Goal: Check status: Check status

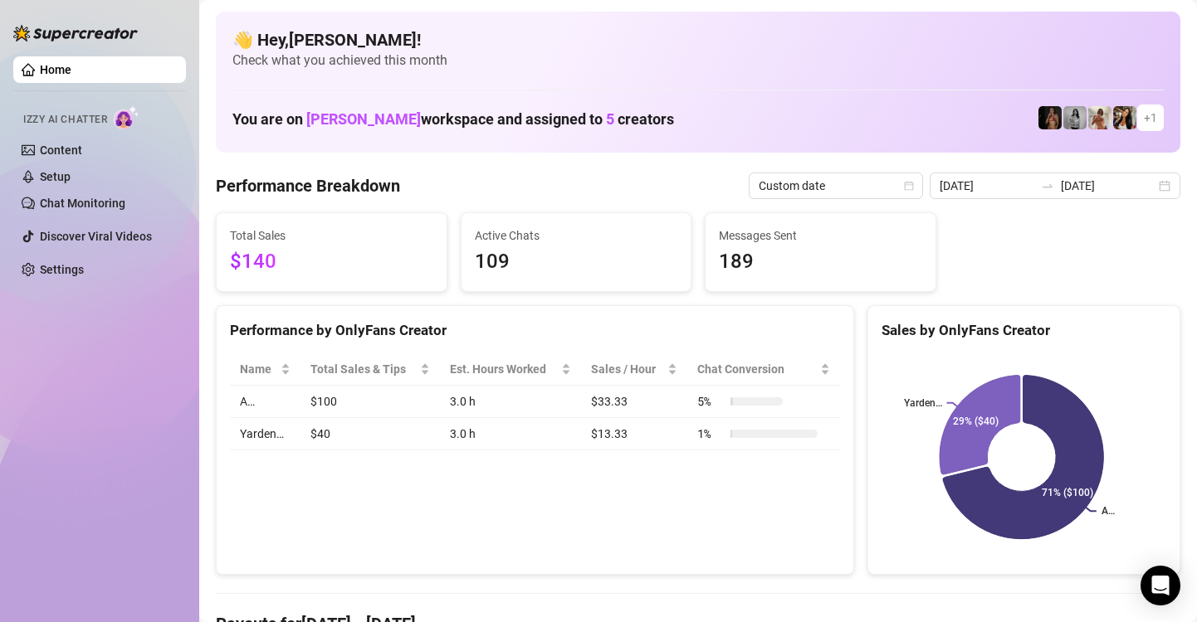
click at [1153, 186] on div "[DATE] [DATE]" at bounding box center [1055, 186] width 251 height 27
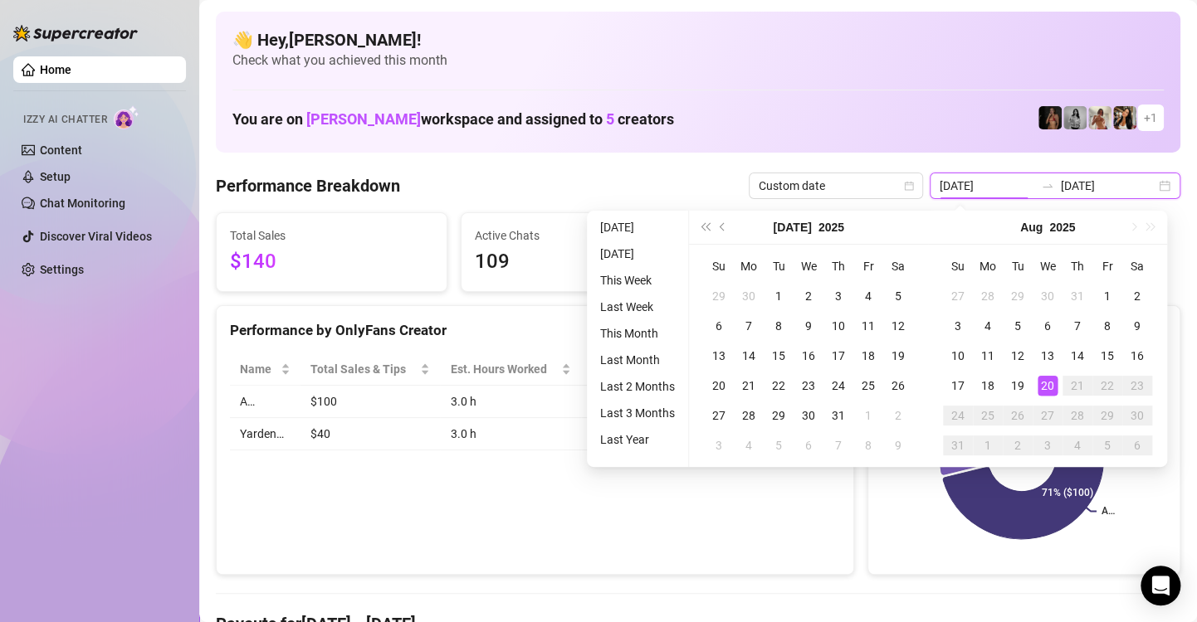
type input "[DATE]"
click at [1051, 392] on div "20" at bounding box center [1047, 386] width 20 height 20
type input "[DATE]"
click at [1027, 386] on td "19" at bounding box center [1018, 386] width 30 height 30
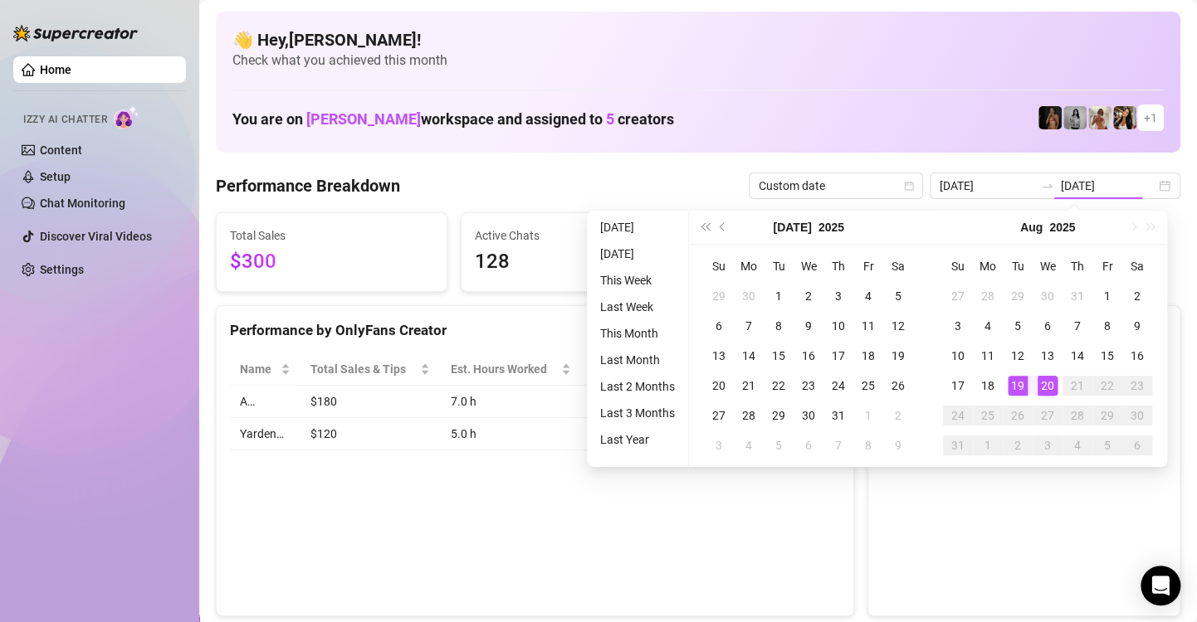
type input "[DATE]"
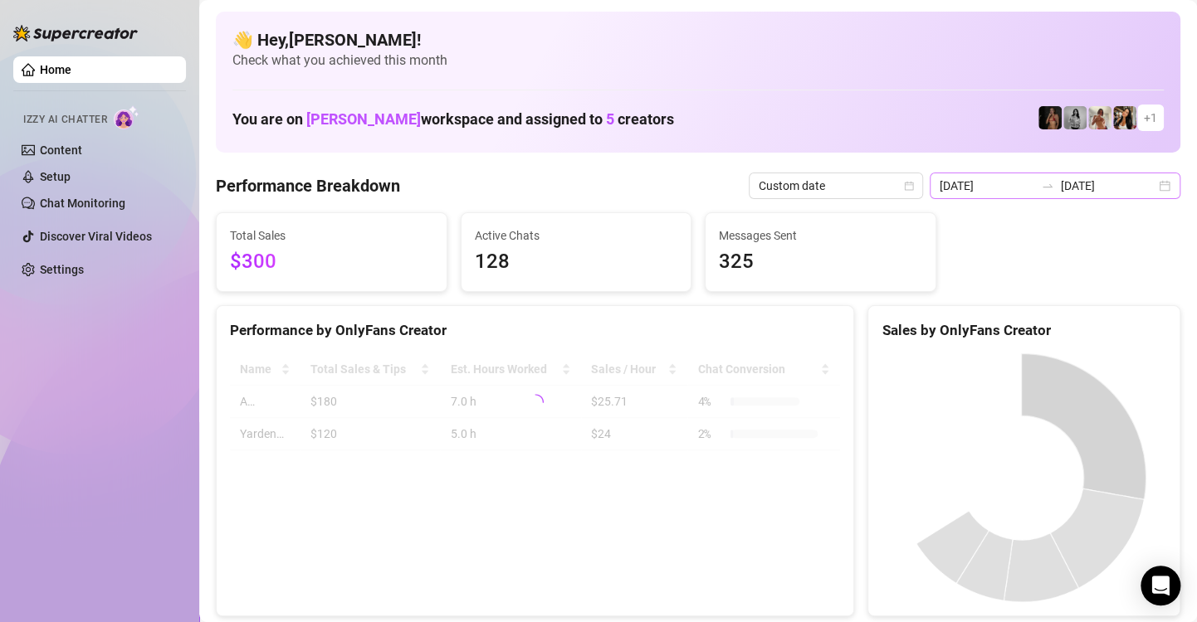
click at [1151, 185] on div "[DATE] [DATE]" at bounding box center [1055, 186] width 251 height 27
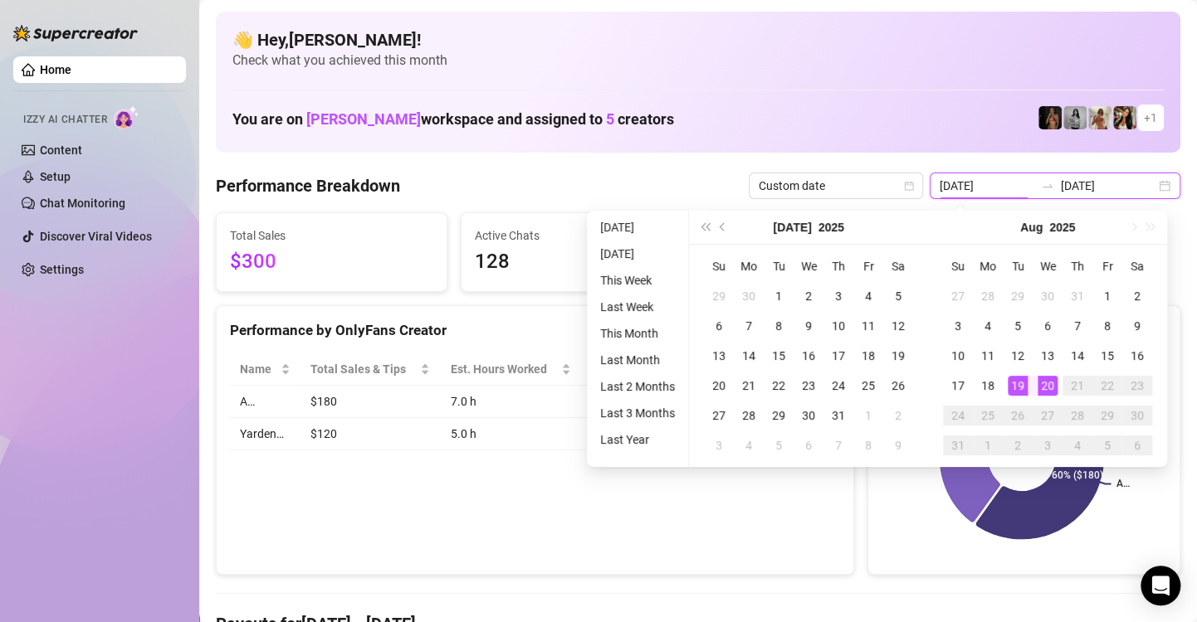
type input "[DATE]"
click at [1024, 388] on div "19" at bounding box center [1018, 386] width 20 height 20
type input "[DATE]"
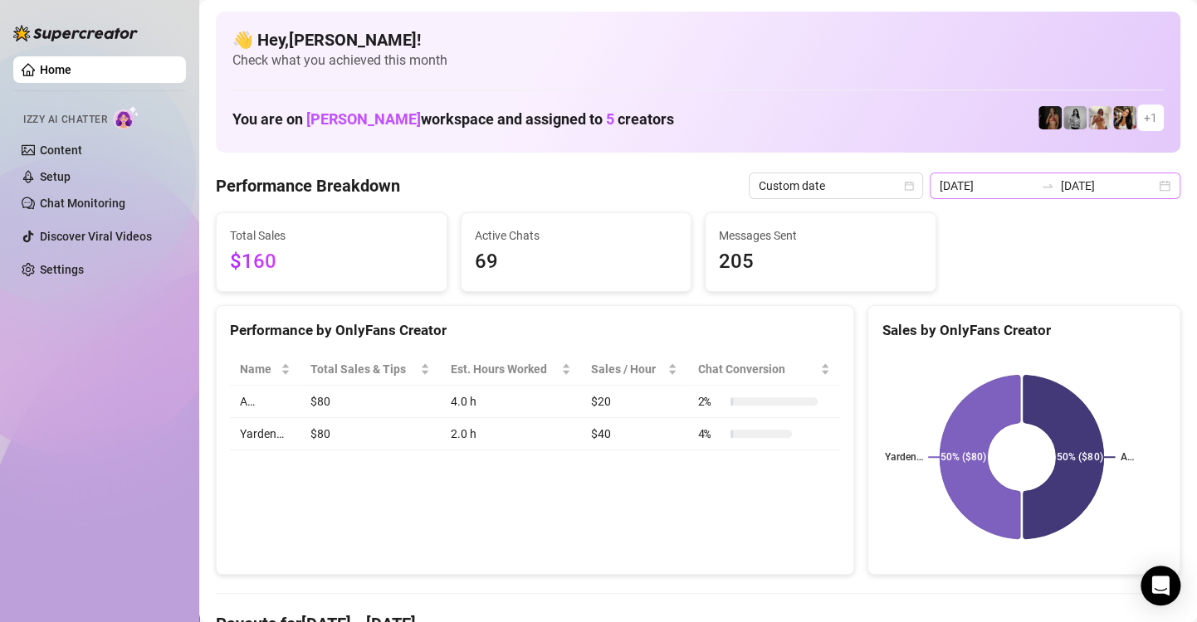
click at [1151, 192] on div "[DATE] [DATE]" at bounding box center [1055, 186] width 251 height 27
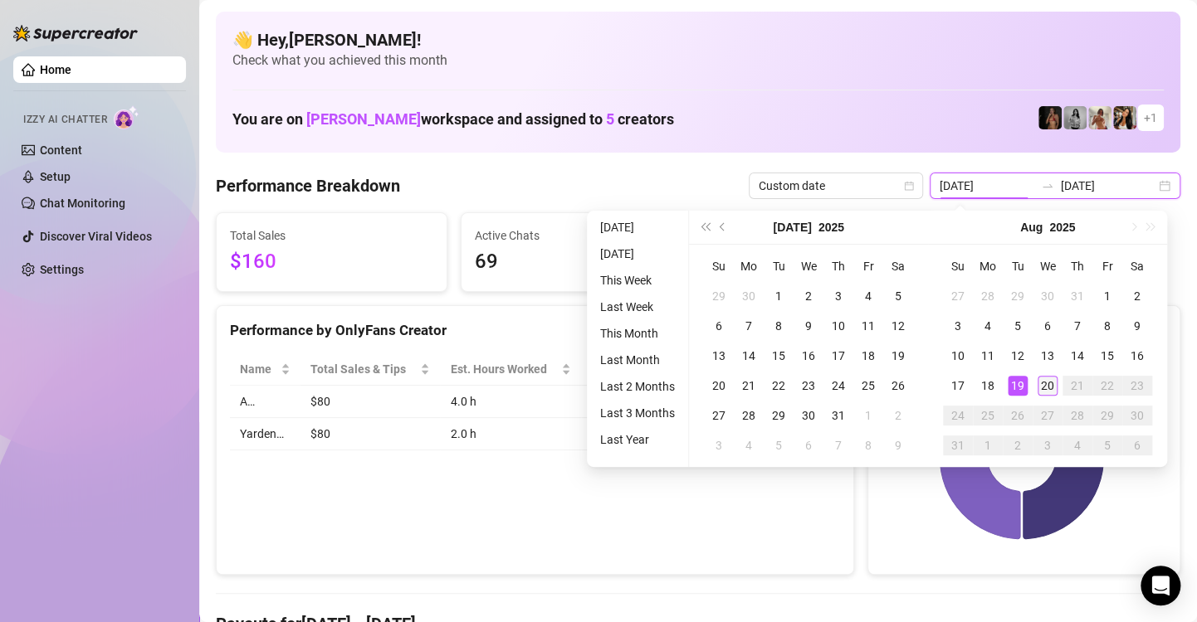
type input "[DATE]"
click at [1049, 390] on div "20" at bounding box center [1047, 386] width 20 height 20
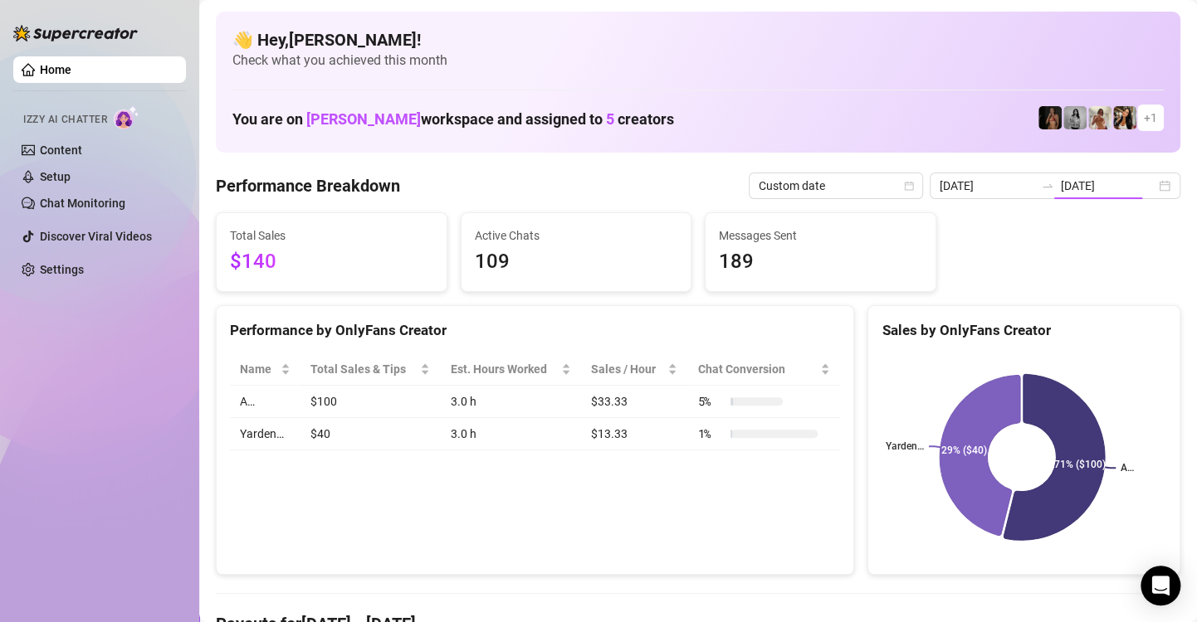
type input "[DATE]"
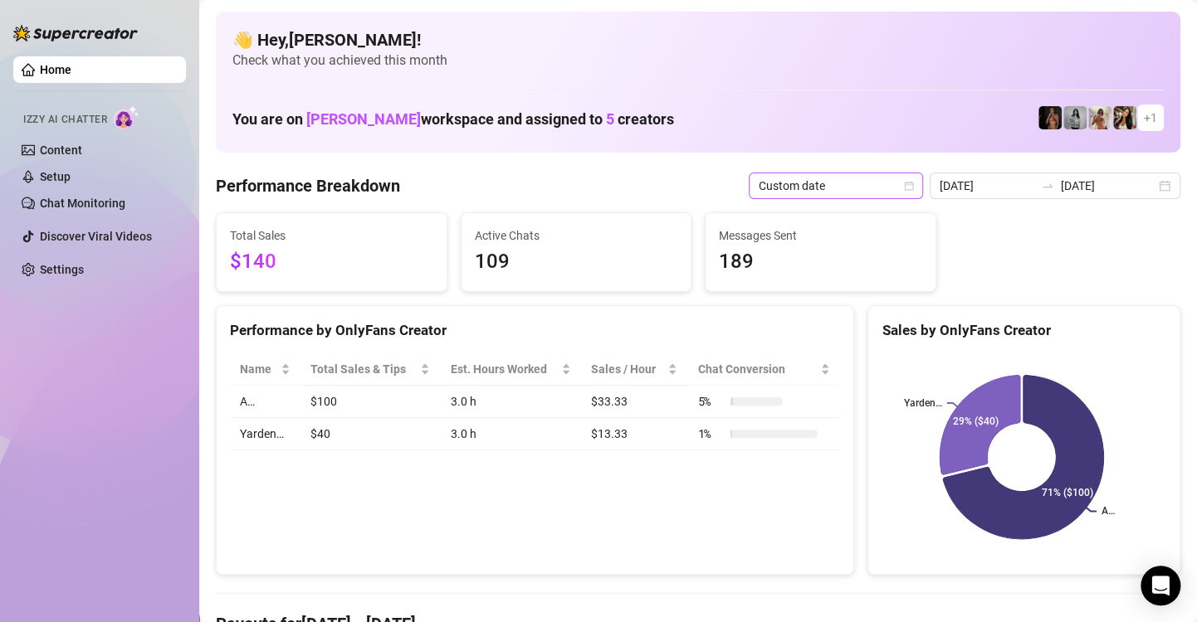
click at [909, 188] on icon "calendar" at bounding box center [909, 186] width 10 height 10
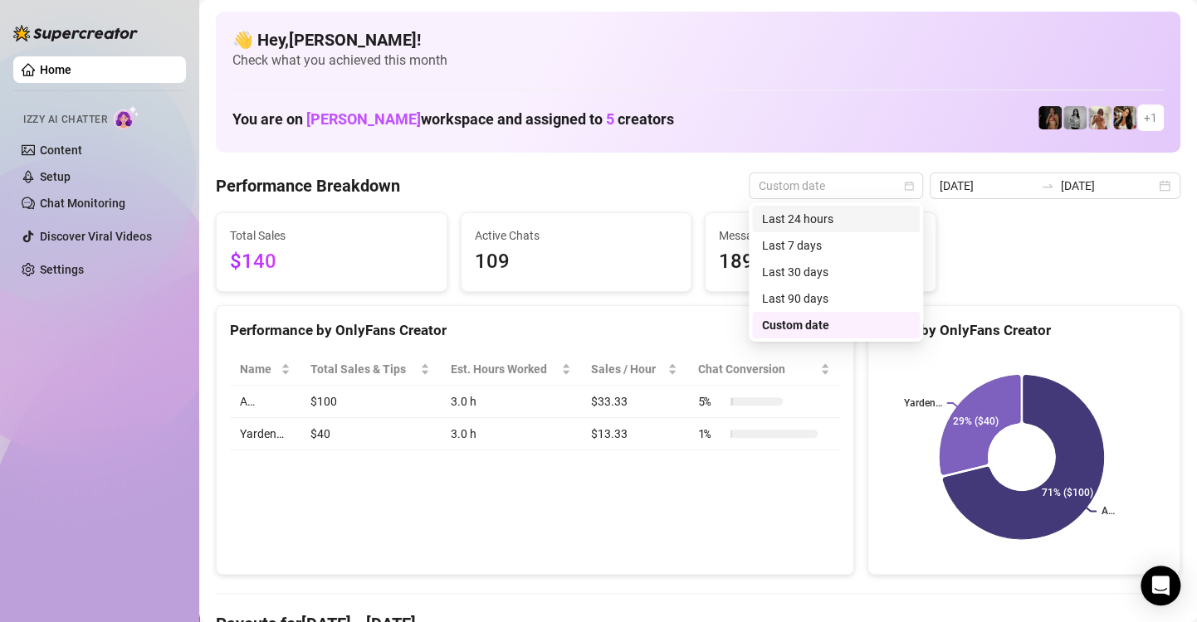
click at [901, 219] on div "Last 24 hours" at bounding box center [836, 219] width 148 height 18
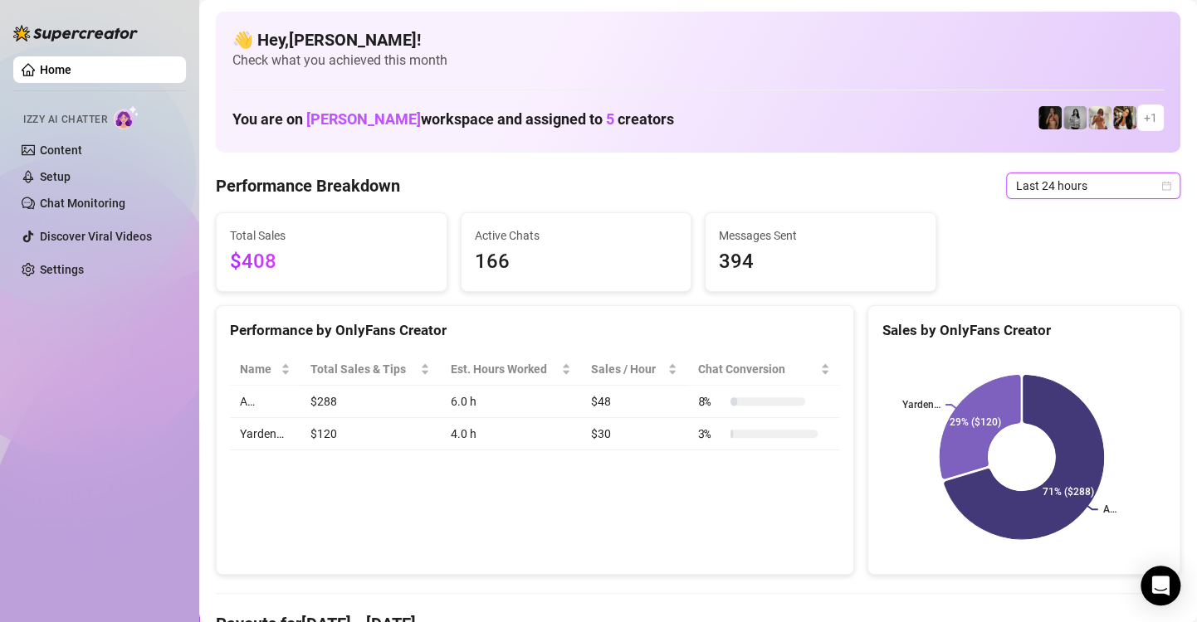
click at [1162, 183] on icon "calendar" at bounding box center [1166, 185] width 9 height 9
